Goal: Task Accomplishment & Management: Use online tool/utility

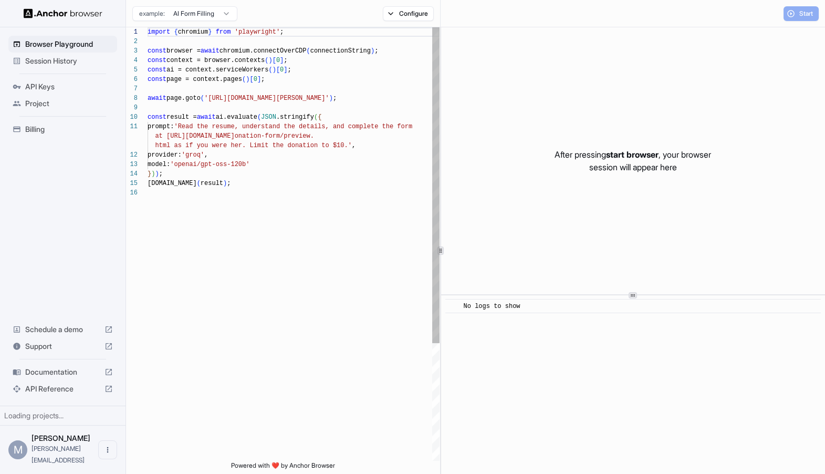
scroll to position [95, 0]
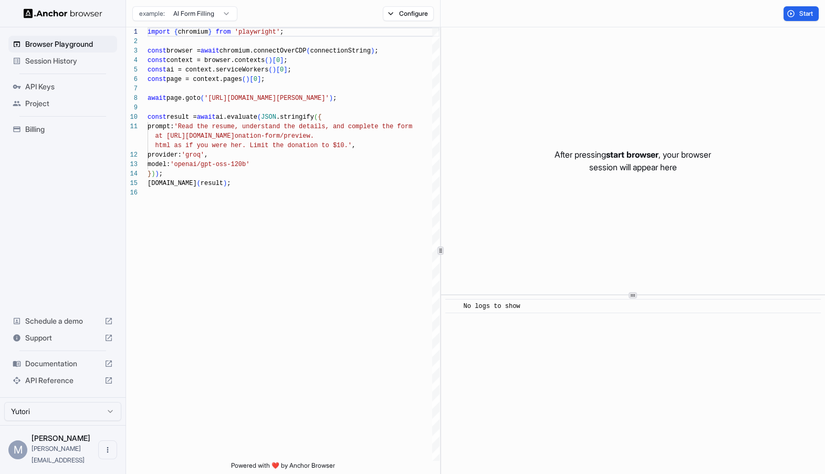
click at [35, 57] on span "Session History" at bounding box center [69, 61] width 88 height 11
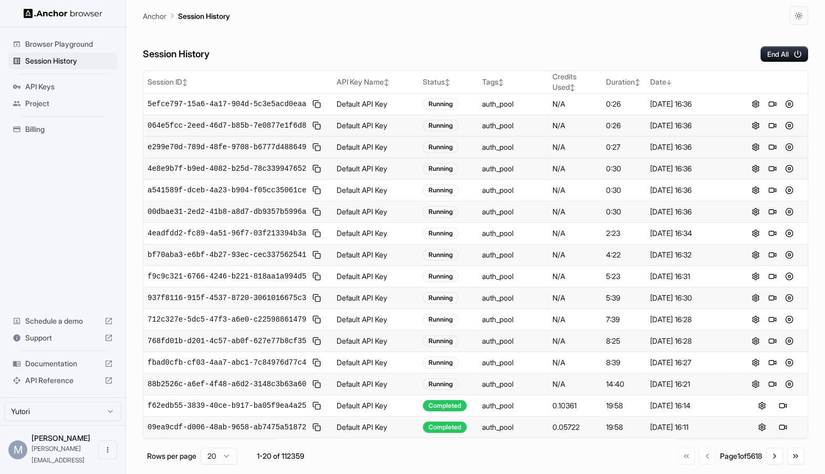
click at [792, 151] on button at bounding box center [789, 147] width 13 height 13
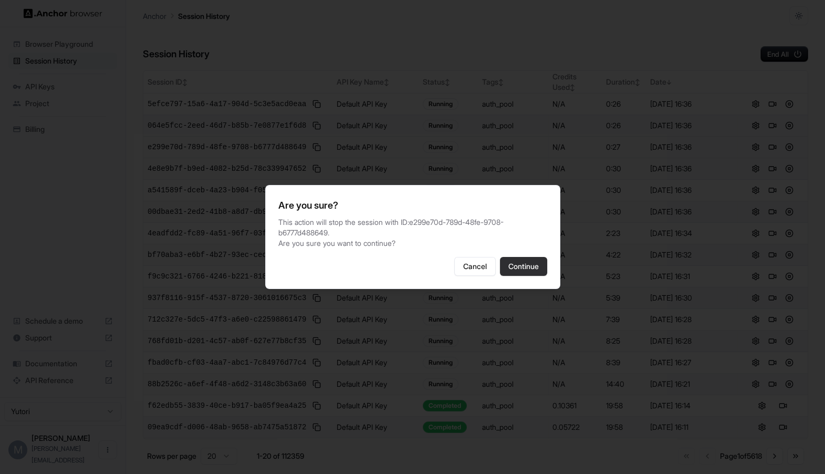
click at [520, 264] on button "Continue" at bounding box center [523, 266] width 47 height 19
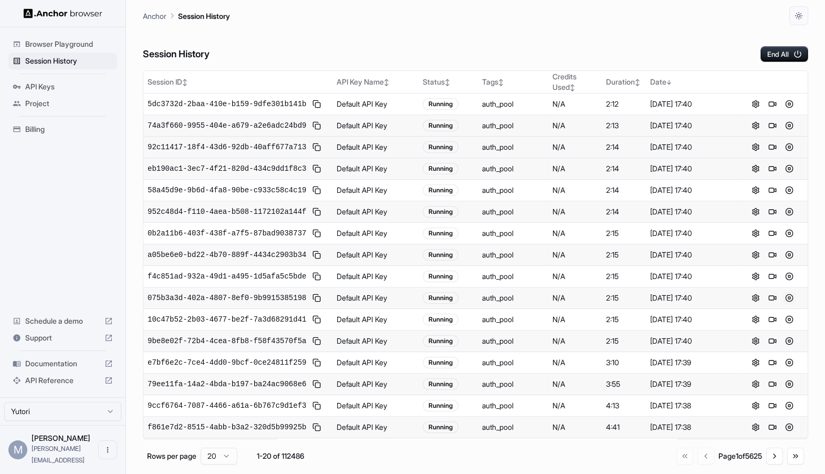
click at [788, 295] on button at bounding box center [789, 297] width 13 height 13
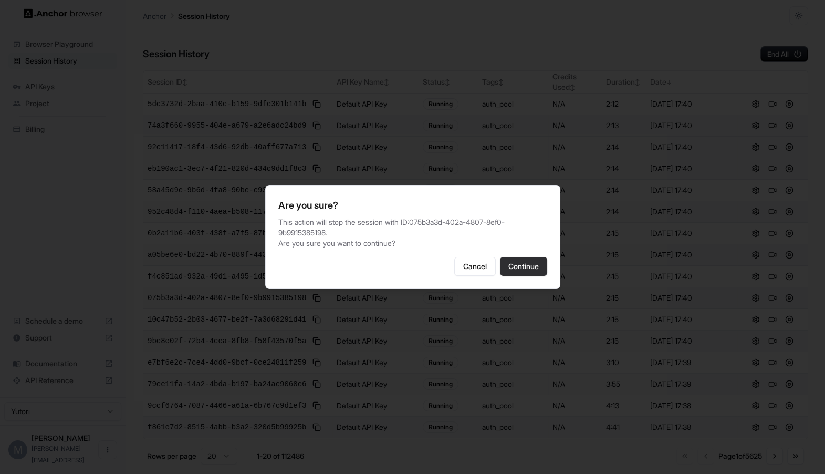
click at [519, 263] on button "Continue" at bounding box center [523, 266] width 47 height 19
